Goal: Transaction & Acquisition: Obtain resource

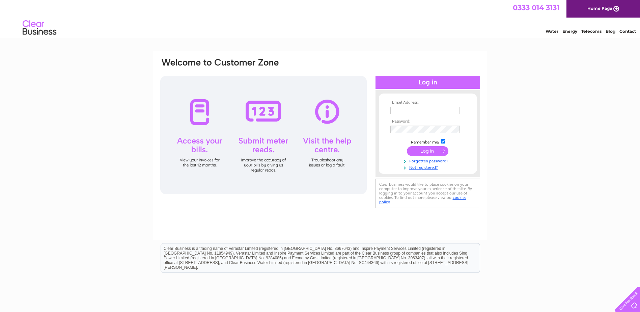
type input "mdodds@bearscotland.co.uk"
click at [426, 152] on input "submit" at bounding box center [428, 150] width 42 height 9
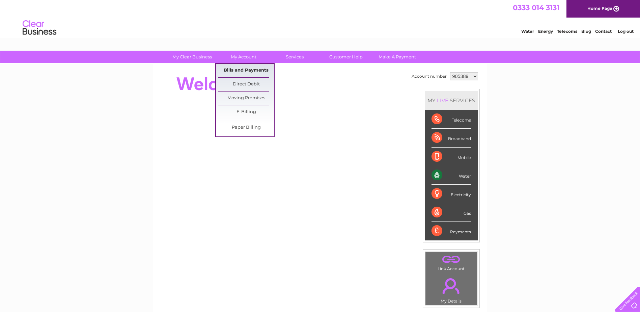
click at [261, 71] on link "Bills and Payments" at bounding box center [246, 70] width 56 height 13
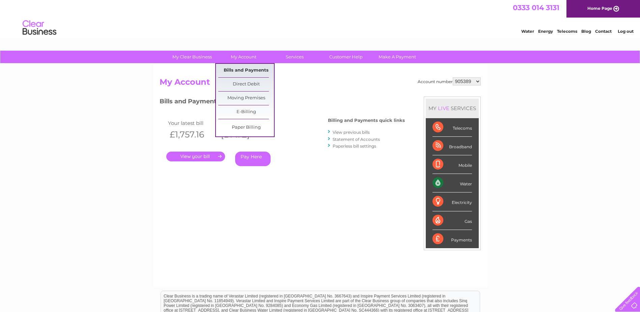
click at [243, 69] on link "Bills and Payments" at bounding box center [246, 70] width 56 height 13
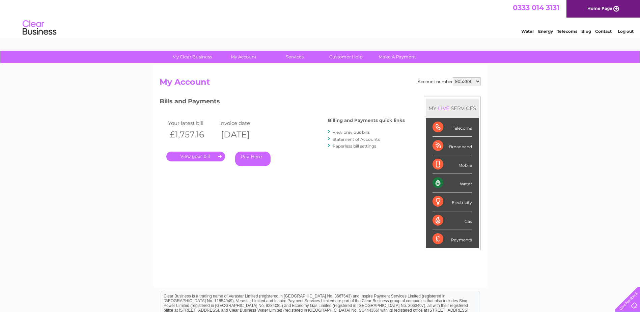
click at [207, 155] on link "." at bounding box center [195, 157] width 59 height 10
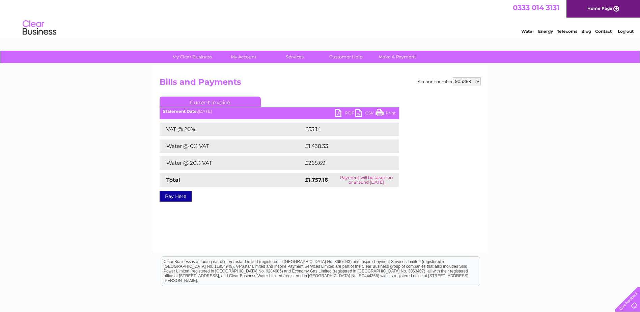
click at [345, 113] on link "PDF" at bounding box center [345, 114] width 20 height 10
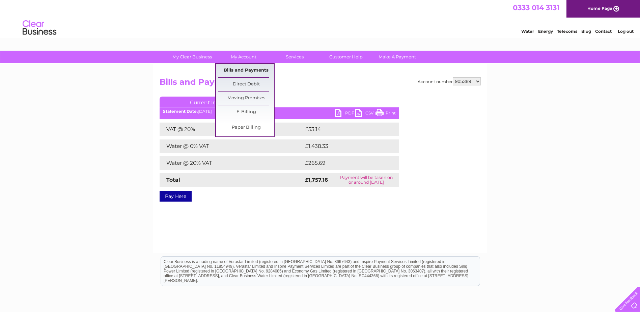
click at [240, 71] on link "Bills and Payments" at bounding box center [246, 70] width 56 height 13
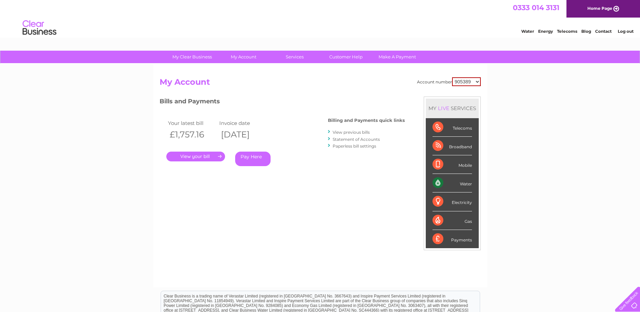
click at [364, 133] on link "View previous bills" at bounding box center [351, 132] width 37 height 5
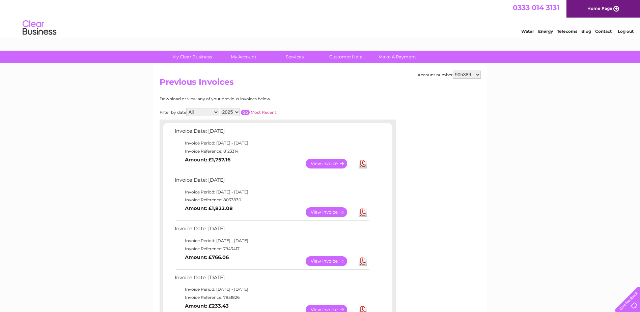
click at [363, 162] on link "Download" at bounding box center [363, 164] width 8 height 10
